Goal: Browse casually: Explore the website without a specific task or goal

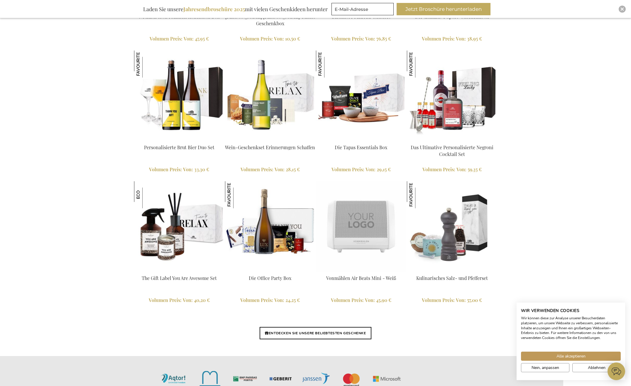
scroll to position [1233, 0]
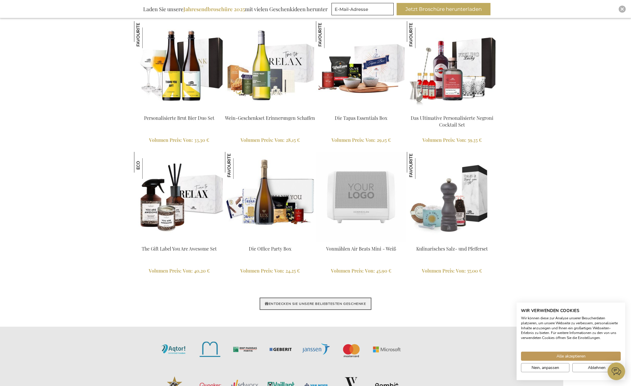
click at [345, 302] on link "ENTDECKEN SIE UNSERE BELIEBTESTEN GESCHENKE" at bounding box center [316, 303] width 112 height 12
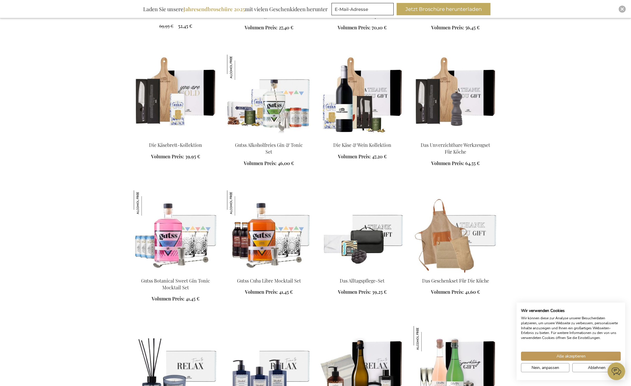
scroll to position [470, 0]
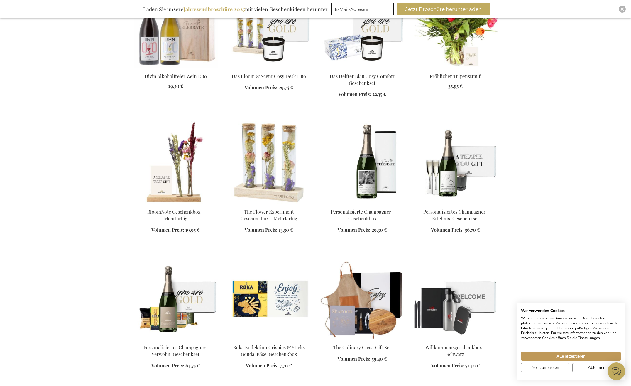
scroll to position [939, 0]
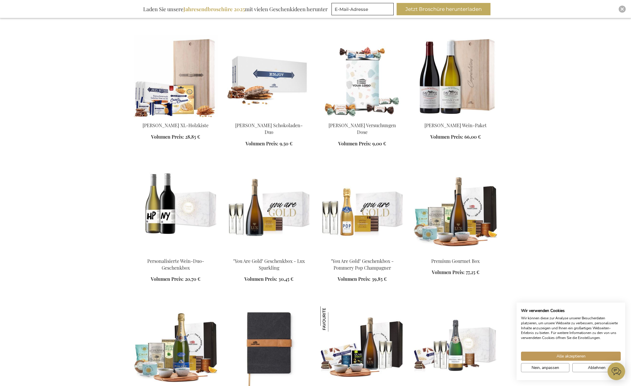
scroll to position [1292, 0]
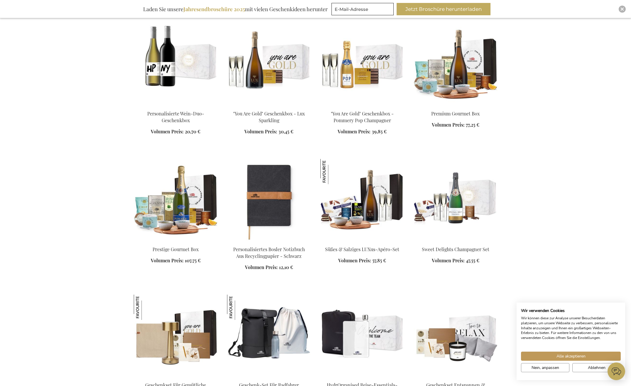
scroll to position [1468, 0]
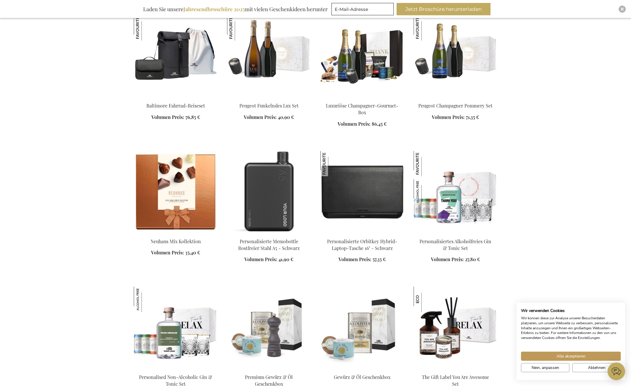
scroll to position [2143, 0]
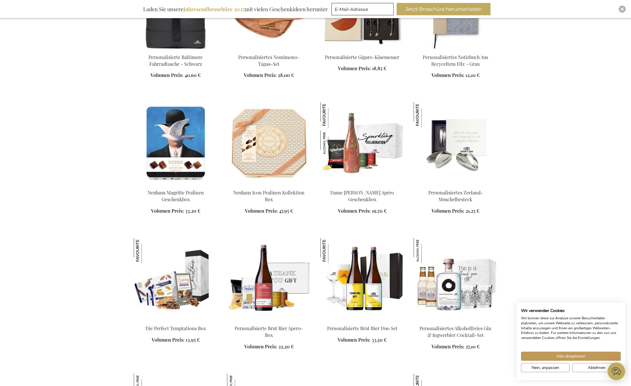
scroll to position [2613, 0]
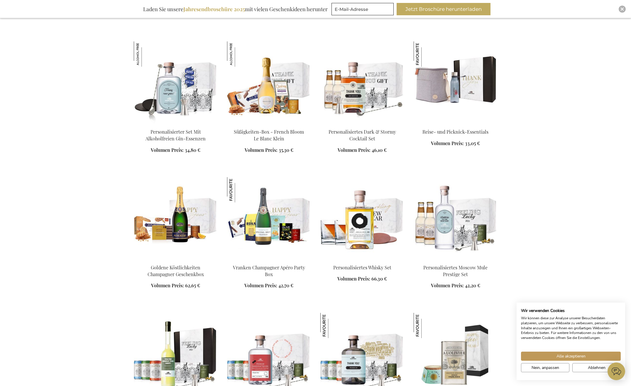
scroll to position [2906, 0]
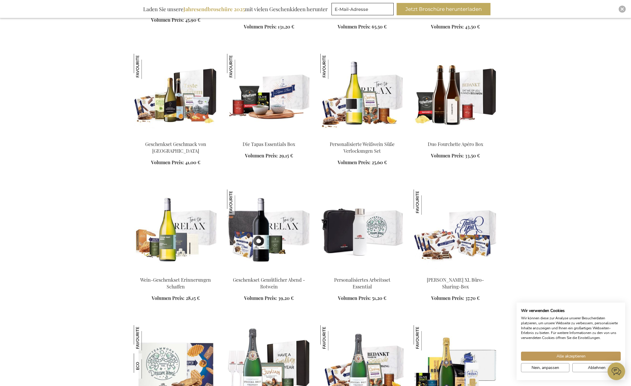
scroll to position [3405, 0]
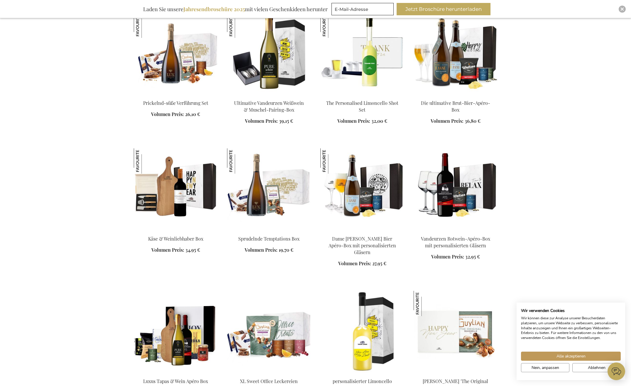
scroll to position [3904, 0]
